Goal: Check status: Check status

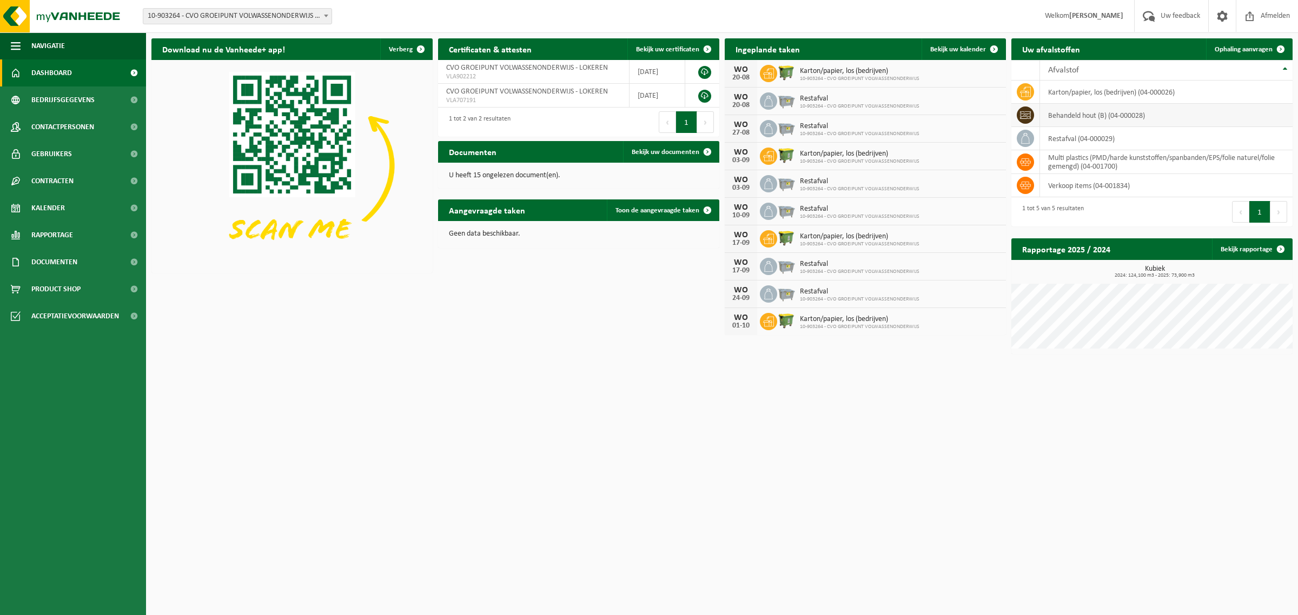
click at [1072, 120] on td "behandeld hout (B) (04-000028)" at bounding box center [1166, 115] width 253 height 23
click at [1028, 112] on icon at bounding box center [1025, 115] width 11 height 11
click at [1028, 116] on icon at bounding box center [1025, 115] width 11 height 11
click at [964, 52] on span "Bekijk uw kalender" at bounding box center [958, 49] width 56 height 7
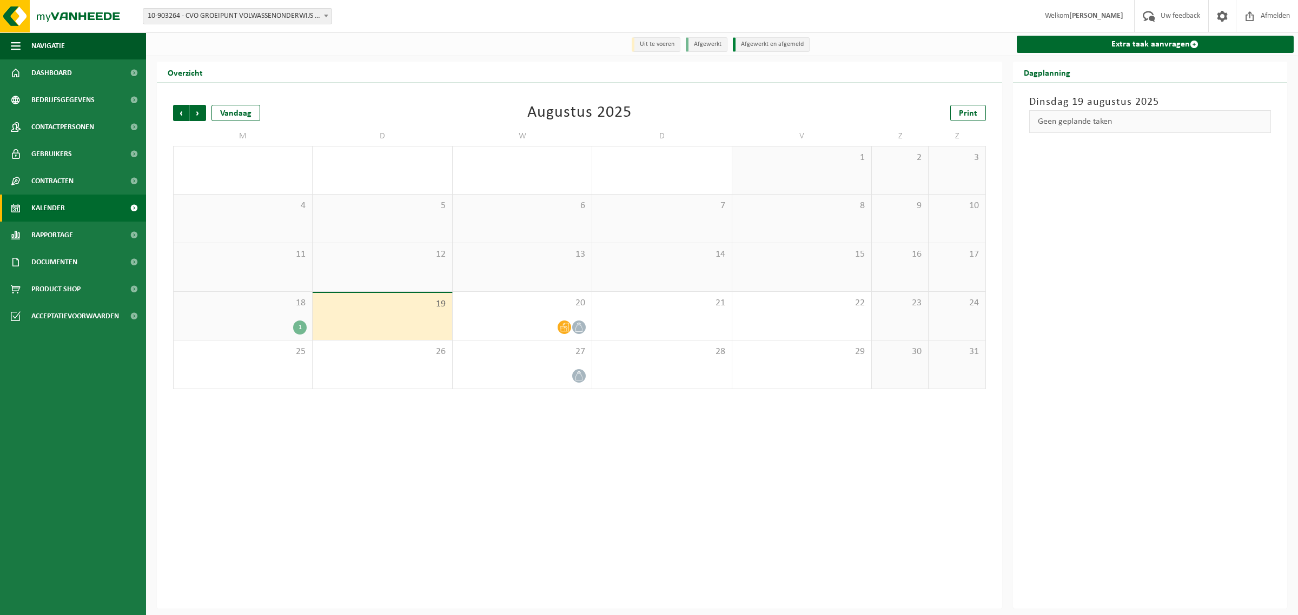
click at [298, 324] on div "1" at bounding box center [300, 328] width 14 height 14
